Goal: Use online tool/utility

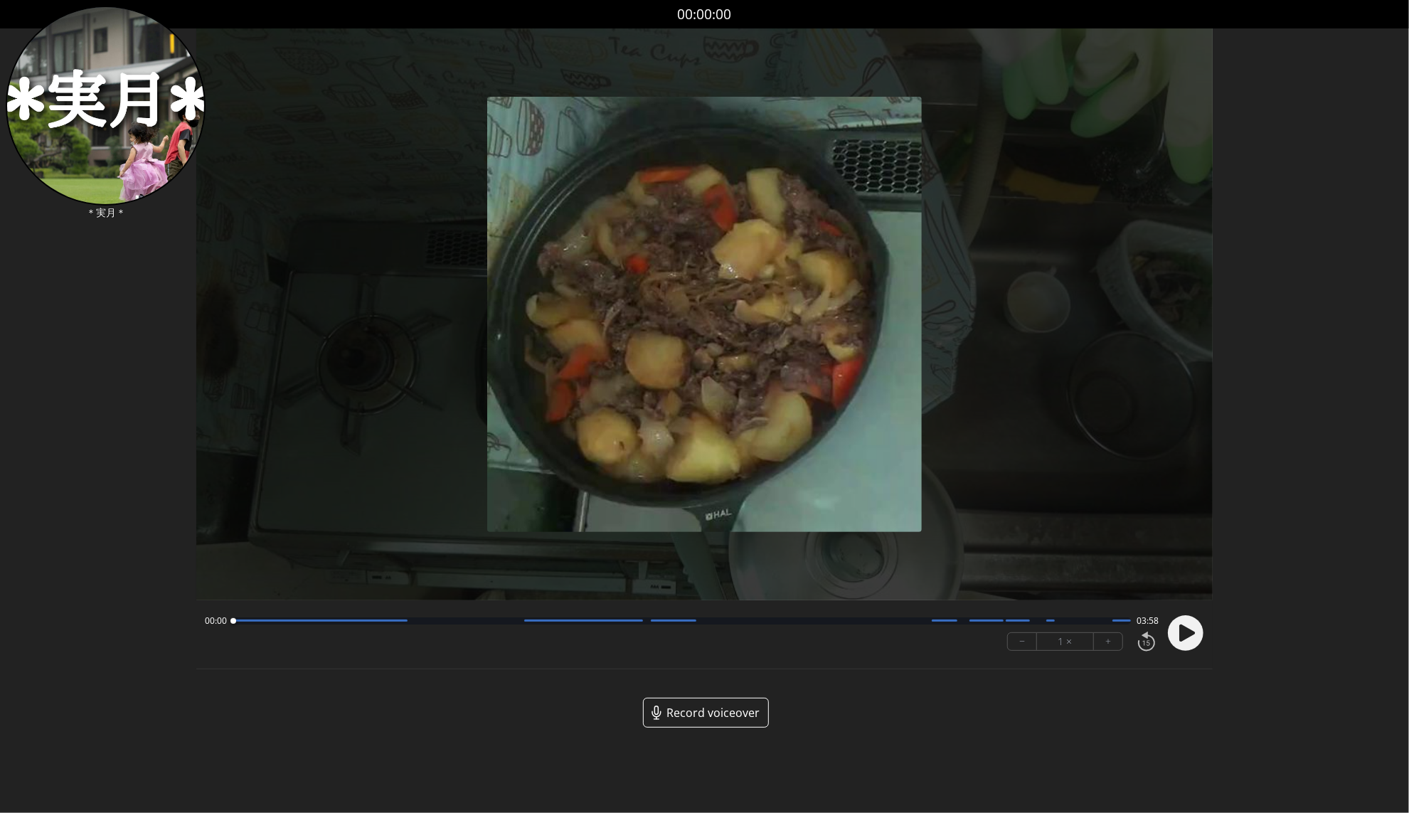
click at [712, 713] on span "Record voiceover" at bounding box center [713, 712] width 93 height 17
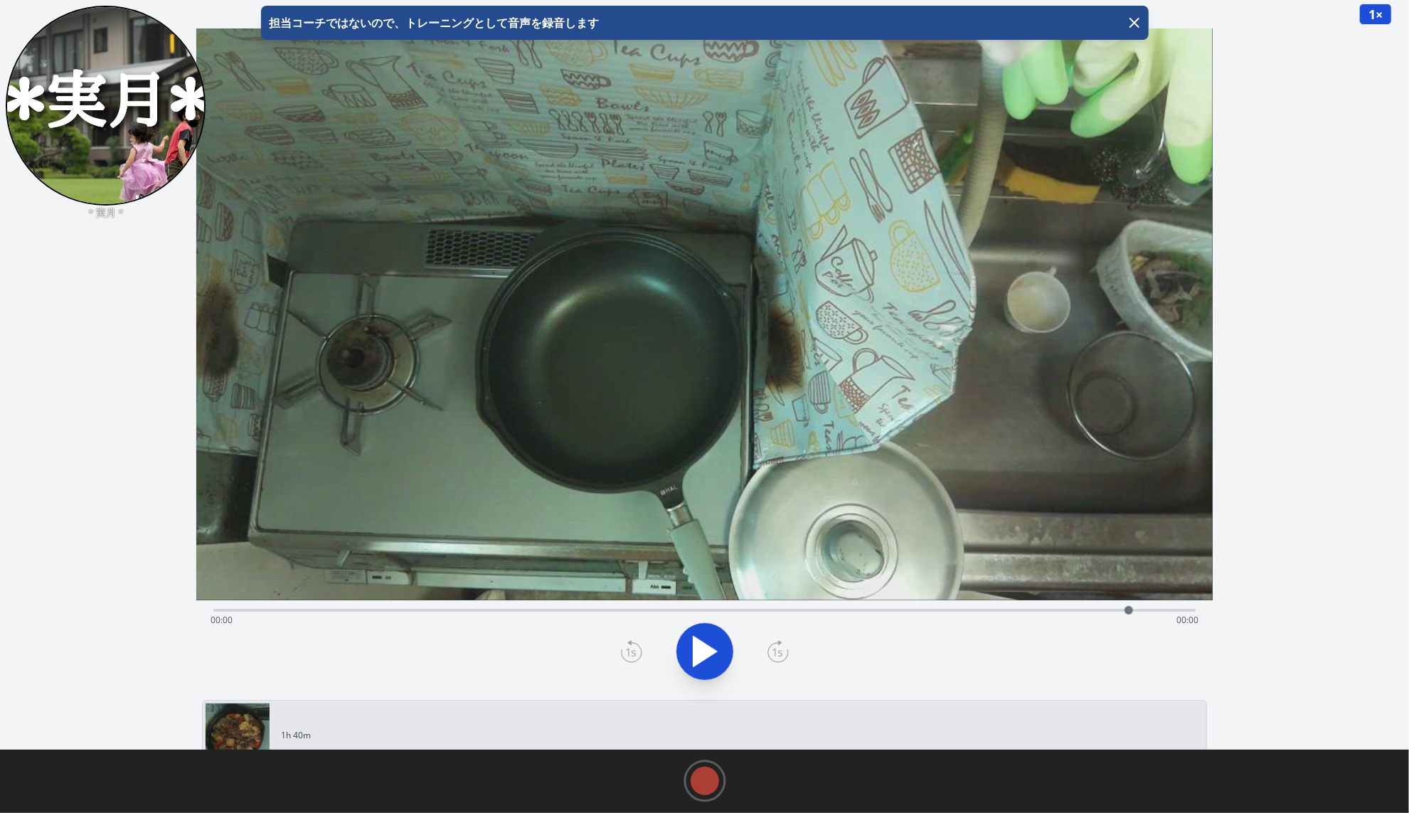
drag, startPoint x: 218, startPoint y: 608, endPoint x: 1131, endPoint y: 643, distance: 914.2
click at [1131, 643] on div "Time elapsed: 00:00 Time remaining: 00:00" at bounding box center [704, 647] width 1017 height 94
click at [933, 655] on div at bounding box center [705, 652] width 1000 height 68
click at [701, 662] on icon at bounding box center [705, 652] width 40 height 40
click at [706, 646] on icon at bounding box center [705, 652] width 40 height 40
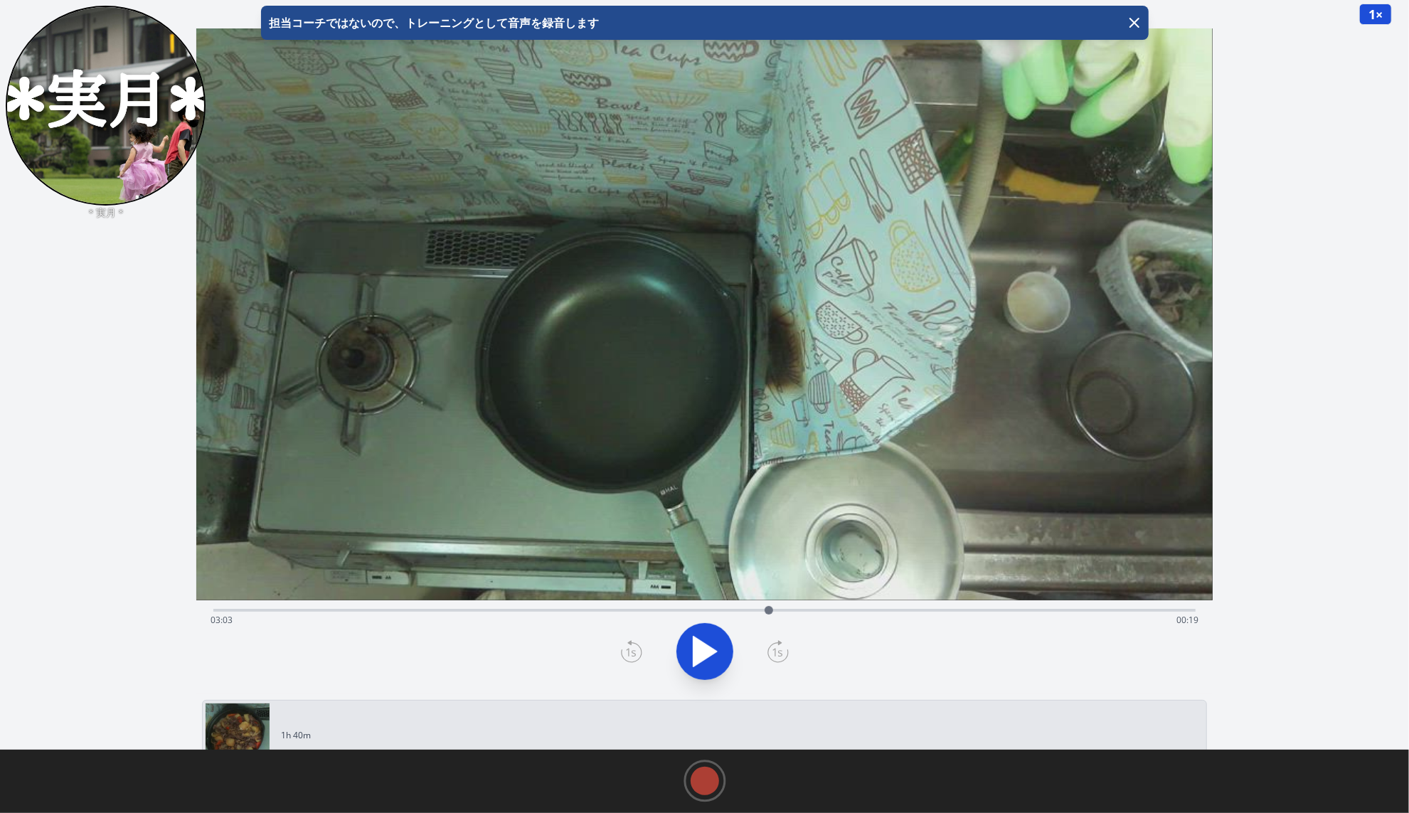
drag, startPoint x: 1138, startPoint y: 607, endPoint x: 780, endPoint y: 584, distance: 359.3
click at [780, 584] on div "Time elapsed: 03:03 Time remaining: 00:19 View your cooking diary" at bounding box center [704, 361] width 1017 height 666
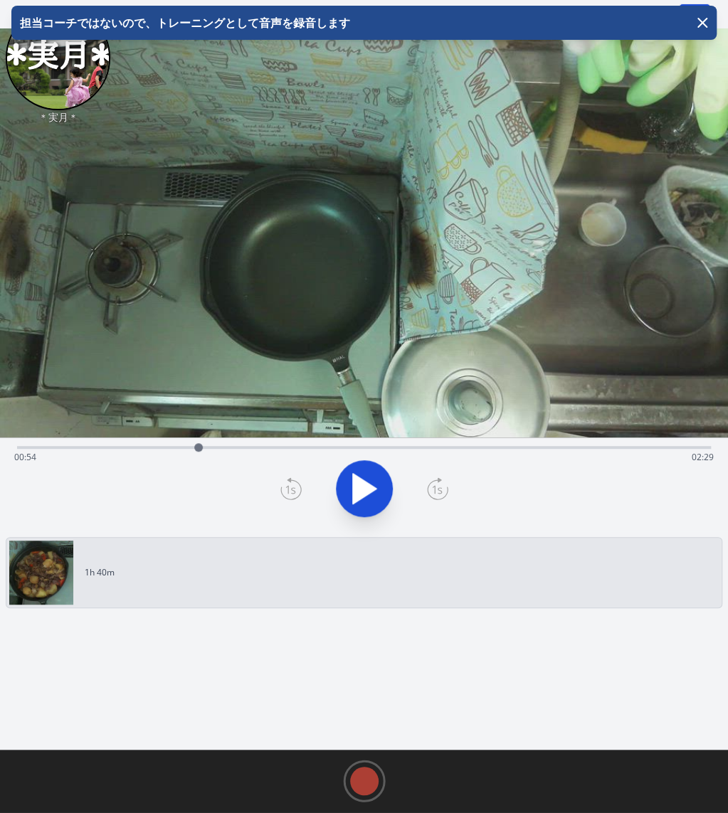
drag, startPoint x: 415, startPoint y: 450, endPoint x: 198, endPoint y: 446, distance: 217.0
click at [198, 446] on div at bounding box center [198, 447] width 9 height 9
drag, startPoint x: 198, startPoint y: 446, endPoint x: 338, endPoint y: 443, distance: 139.5
click at [338, 443] on div at bounding box center [338, 447] width 9 height 9
